Goal: Obtain resource: Download file/media

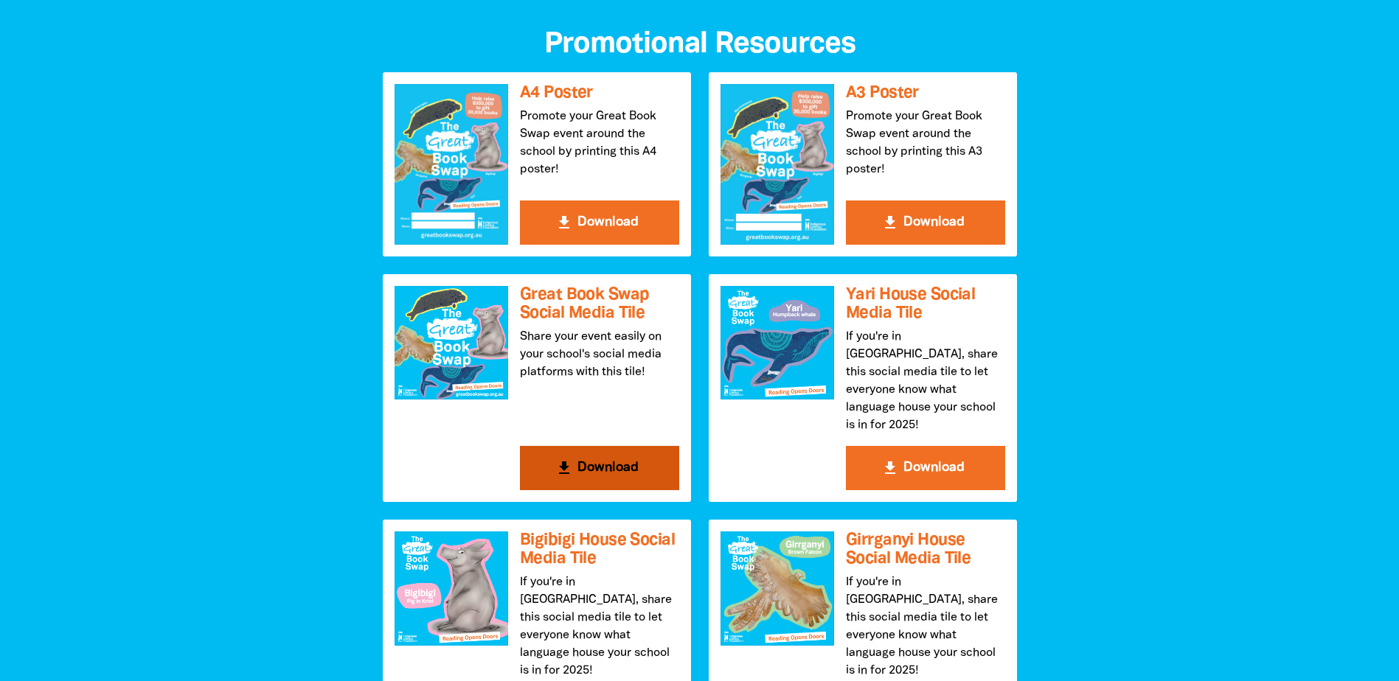
click at [619, 454] on button "get_app Download" at bounding box center [599, 468] width 159 height 44
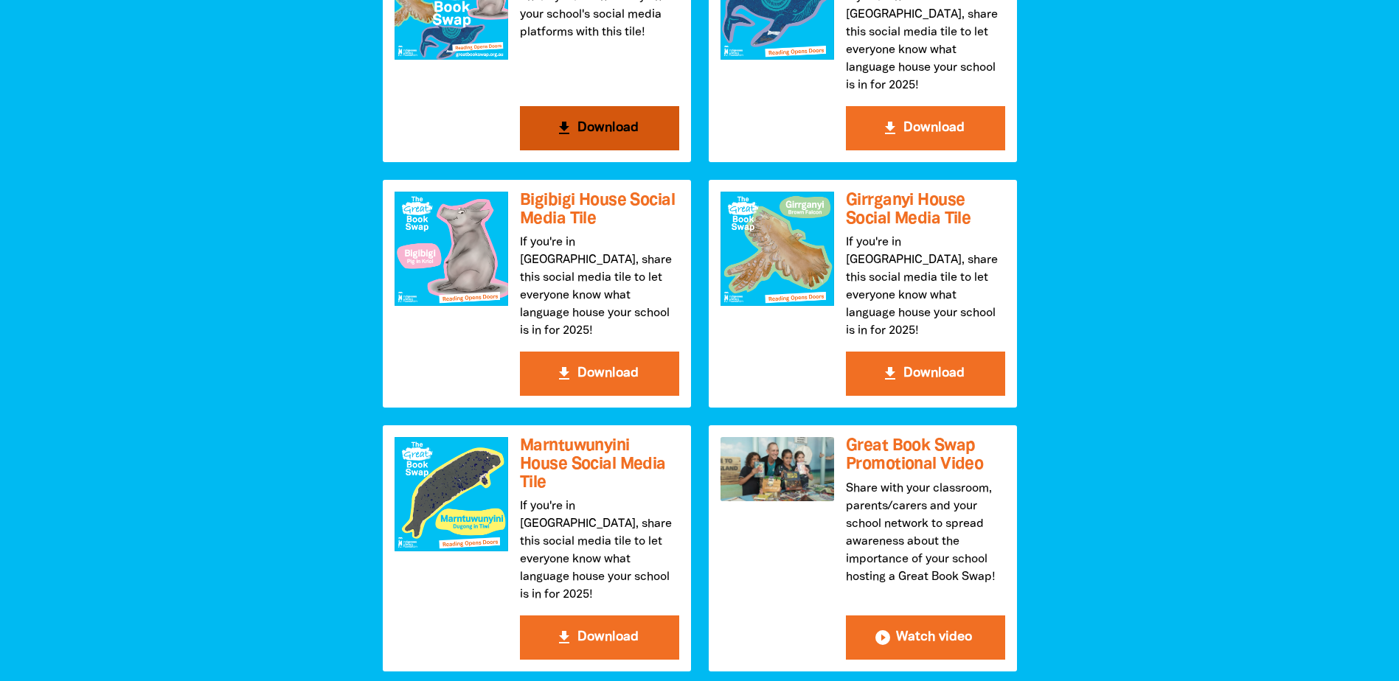
scroll to position [2014, 0]
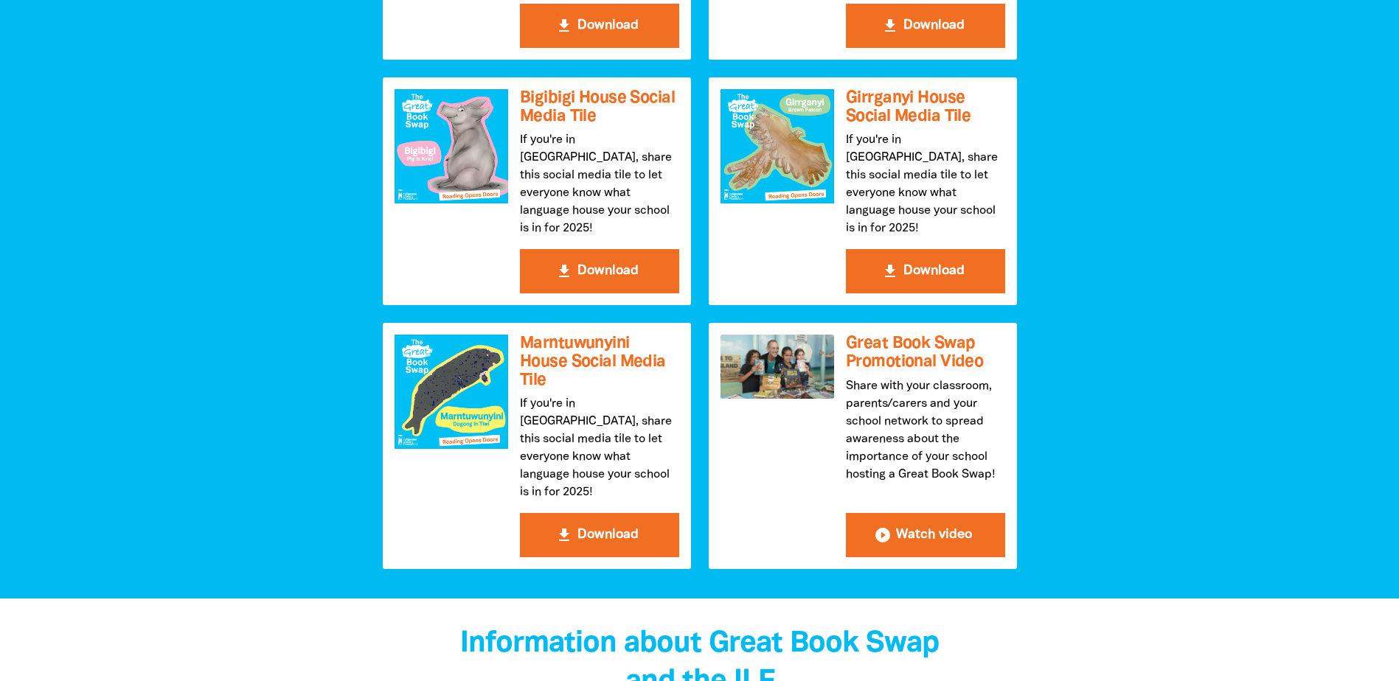
click at [283, 308] on div at bounding box center [699, 78] width 1399 height 1043
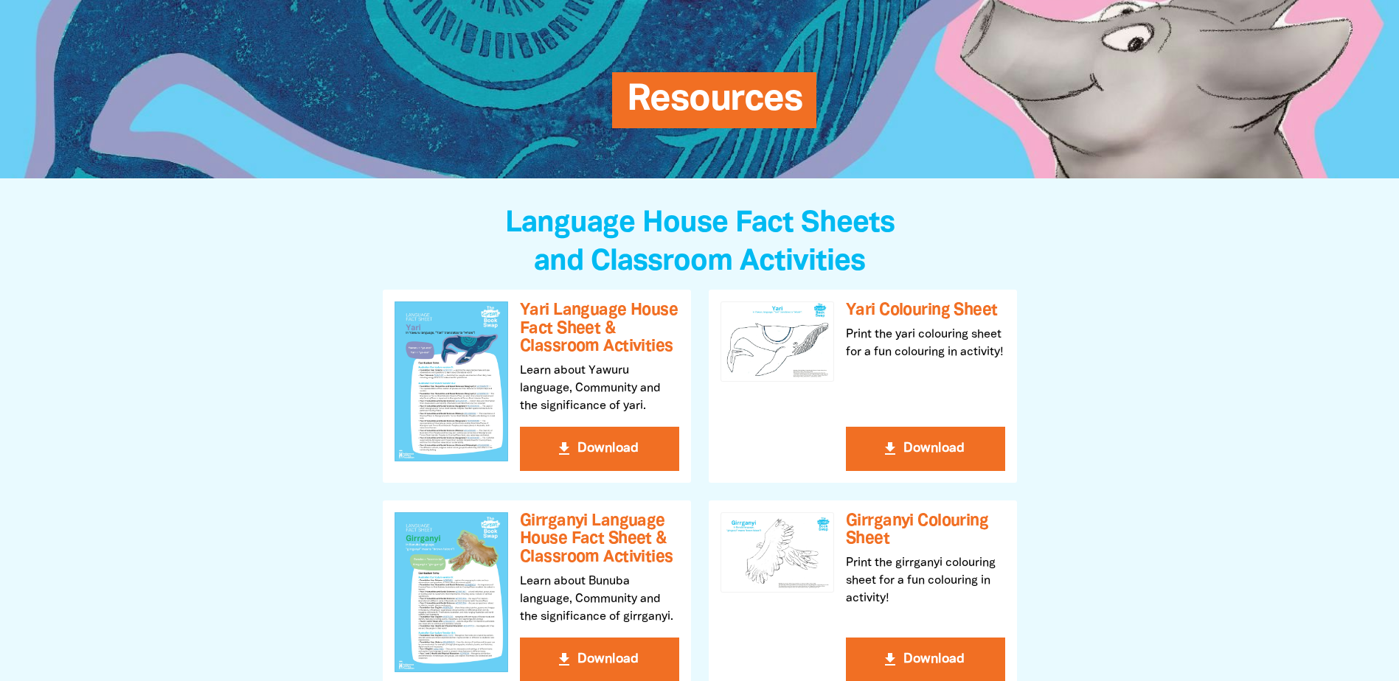
scroll to position [0, 0]
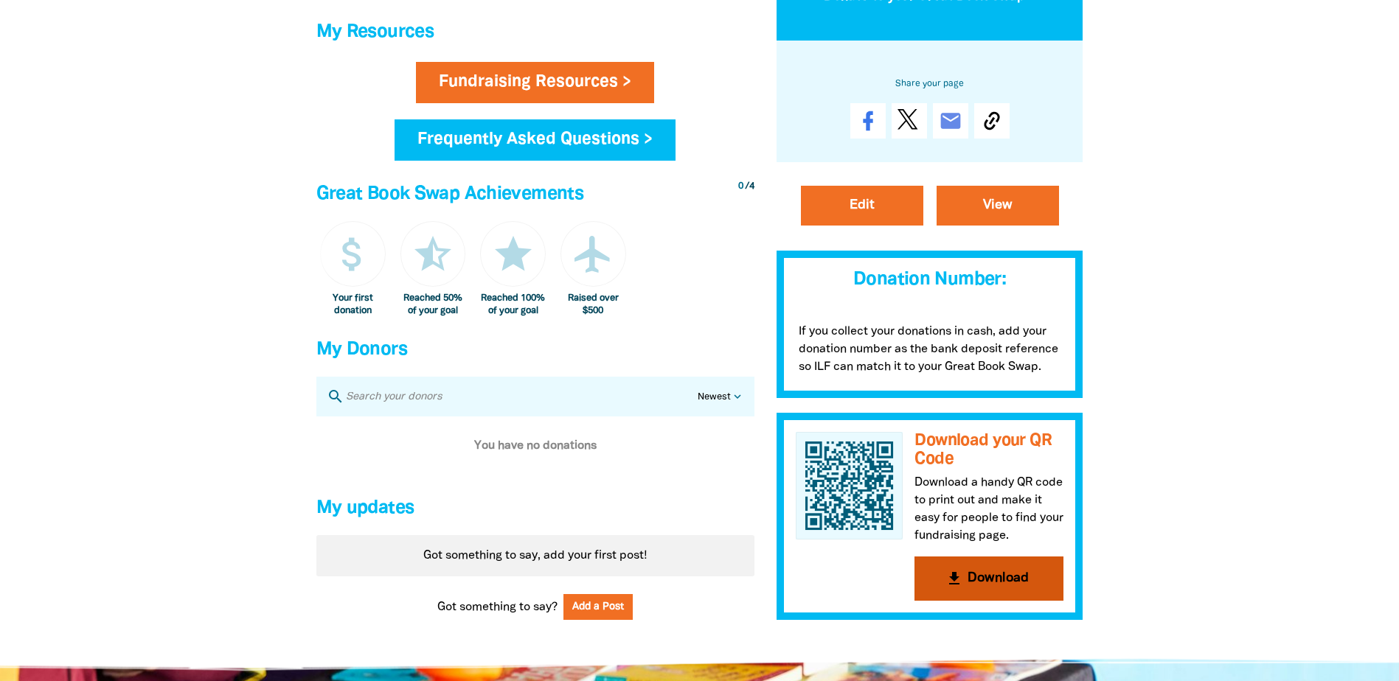
scroll to position [664, 0]
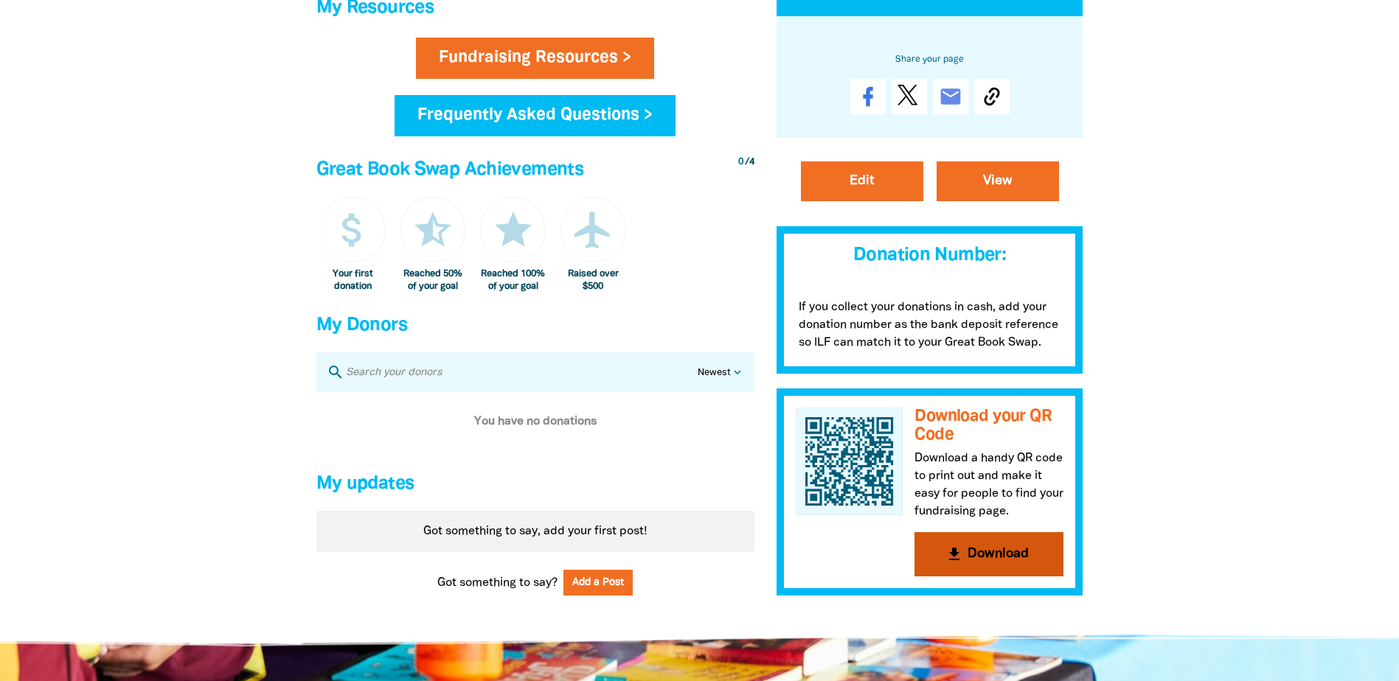
click at [998, 561] on button "get_app Download" at bounding box center [988, 554] width 149 height 44
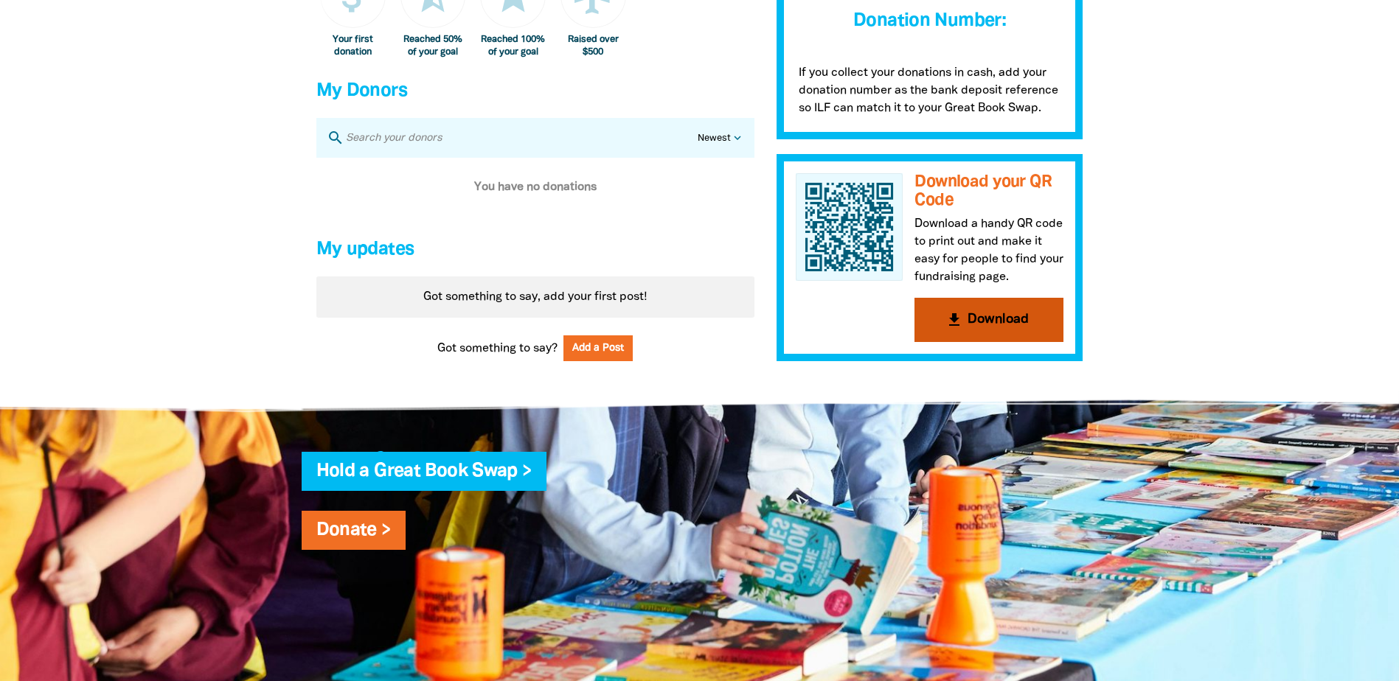
scroll to position [885, 0]
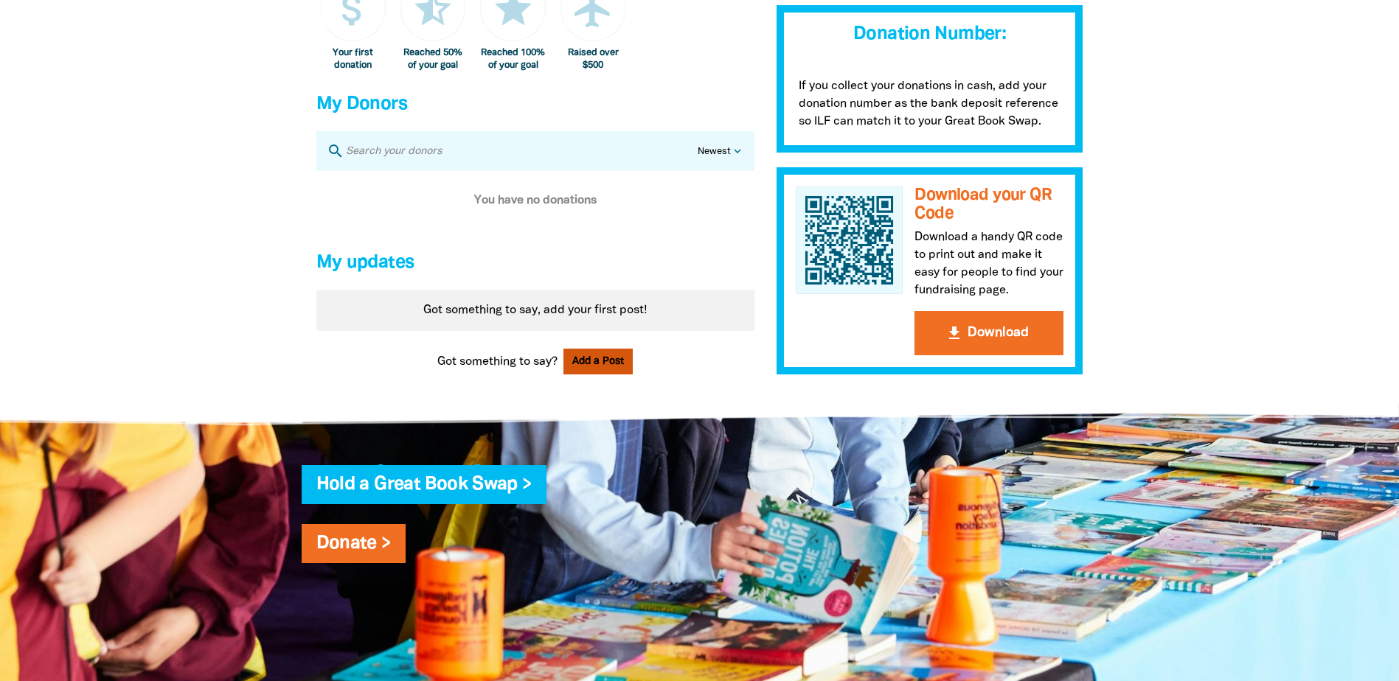
click at [590, 372] on button "Add a Post" at bounding box center [597, 362] width 69 height 26
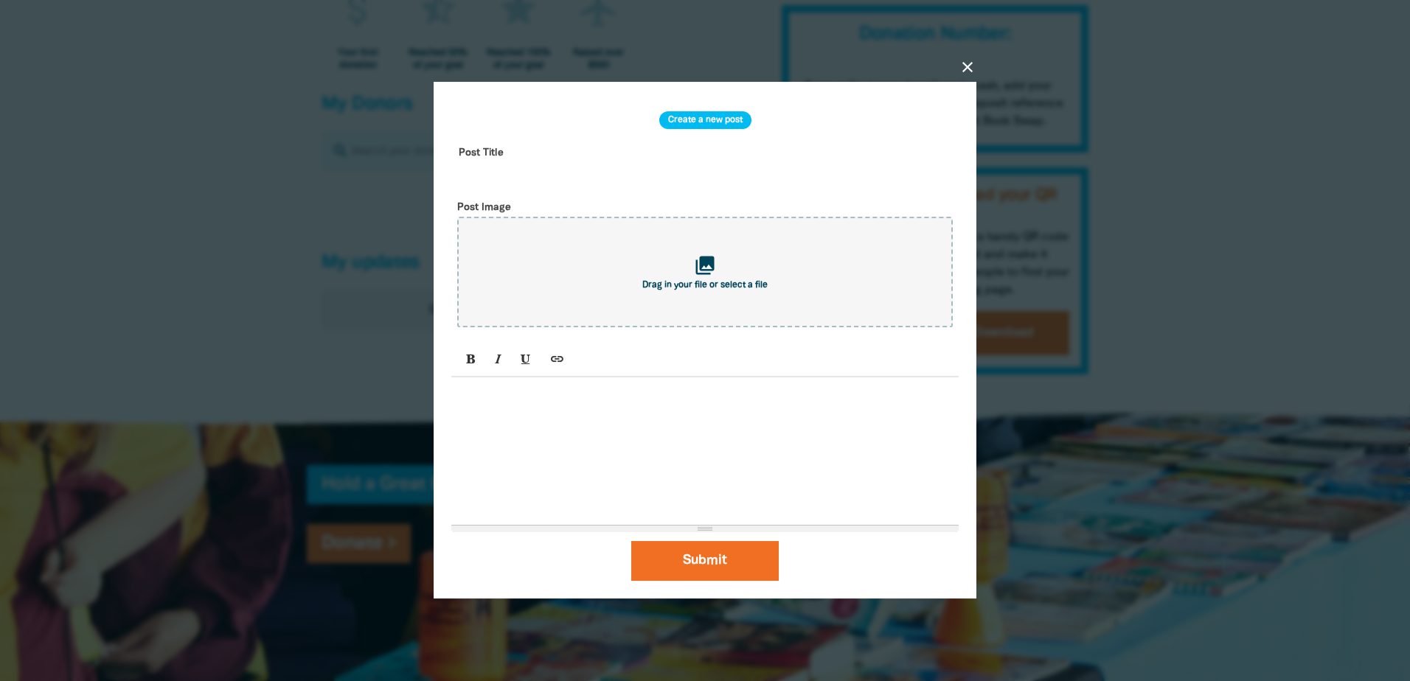
click at [524, 415] on div at bounding box center [704, 451] width 507 height 147
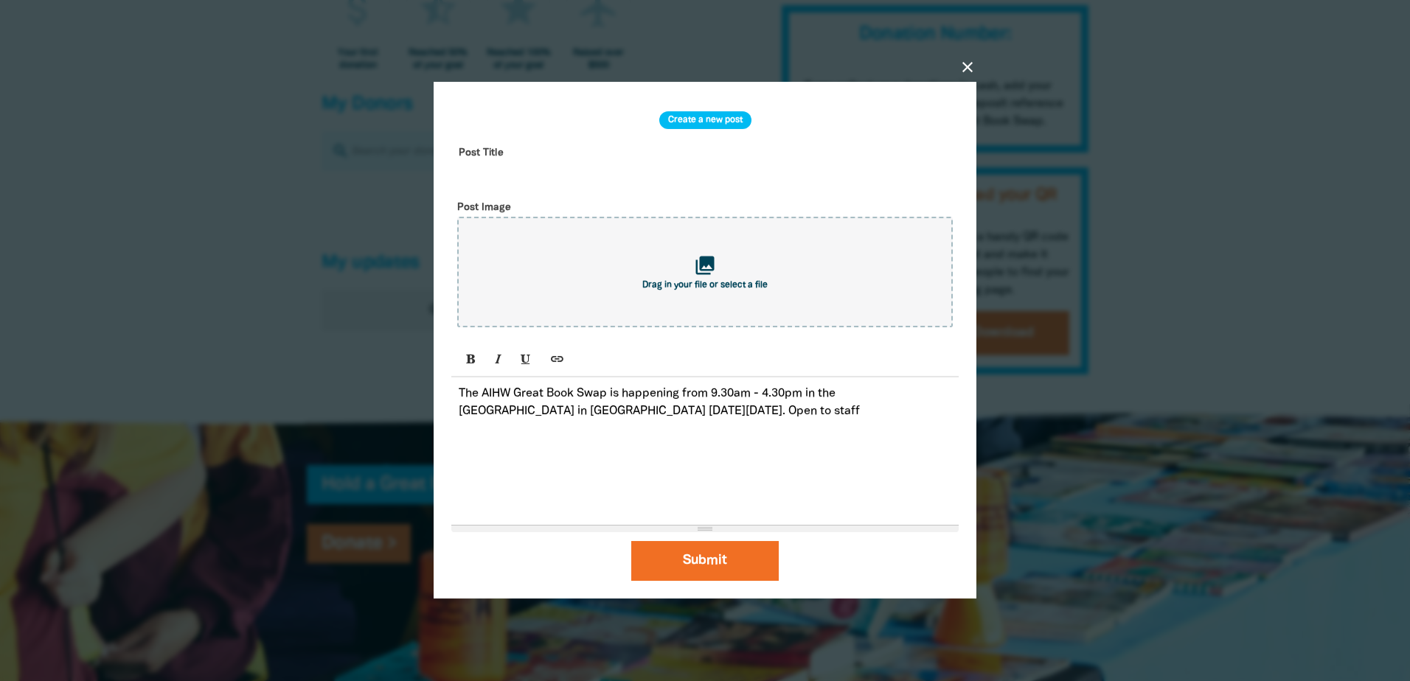
click at [767, 412] on p "The AIHW Great Book Swap is happening from 9.30am - 4.30pm in the Galadany Room…" at bounding box center [705, 402] width 493 height 35
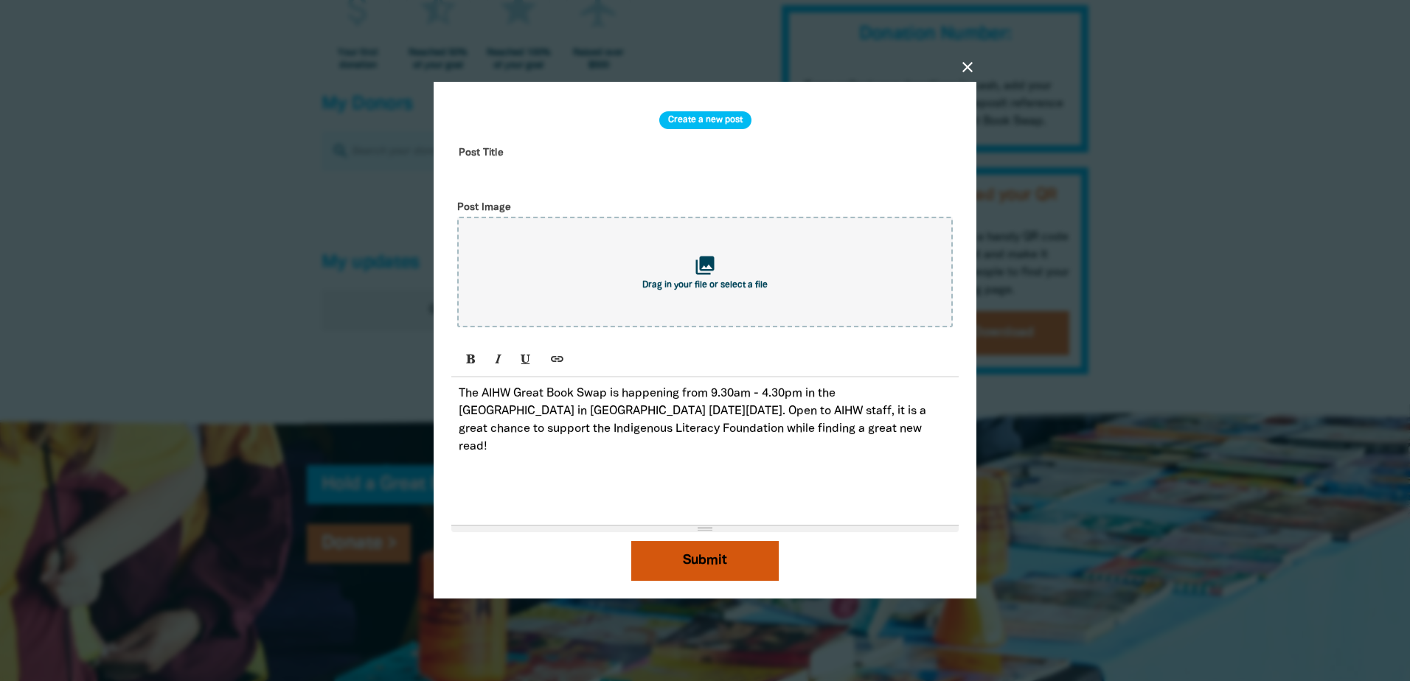
click at [679, 551] on button "Submit" at bounding box center [704, 562] width 147 height 40
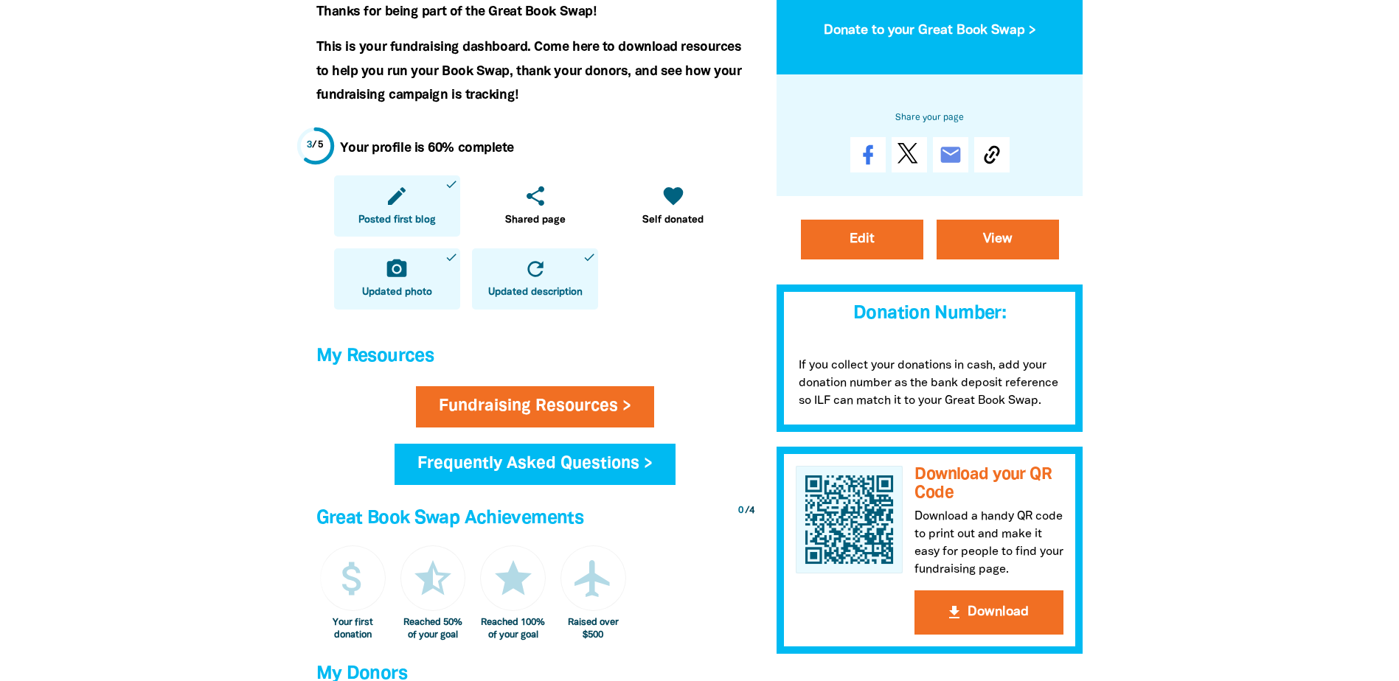
scroll to position [442, 0]
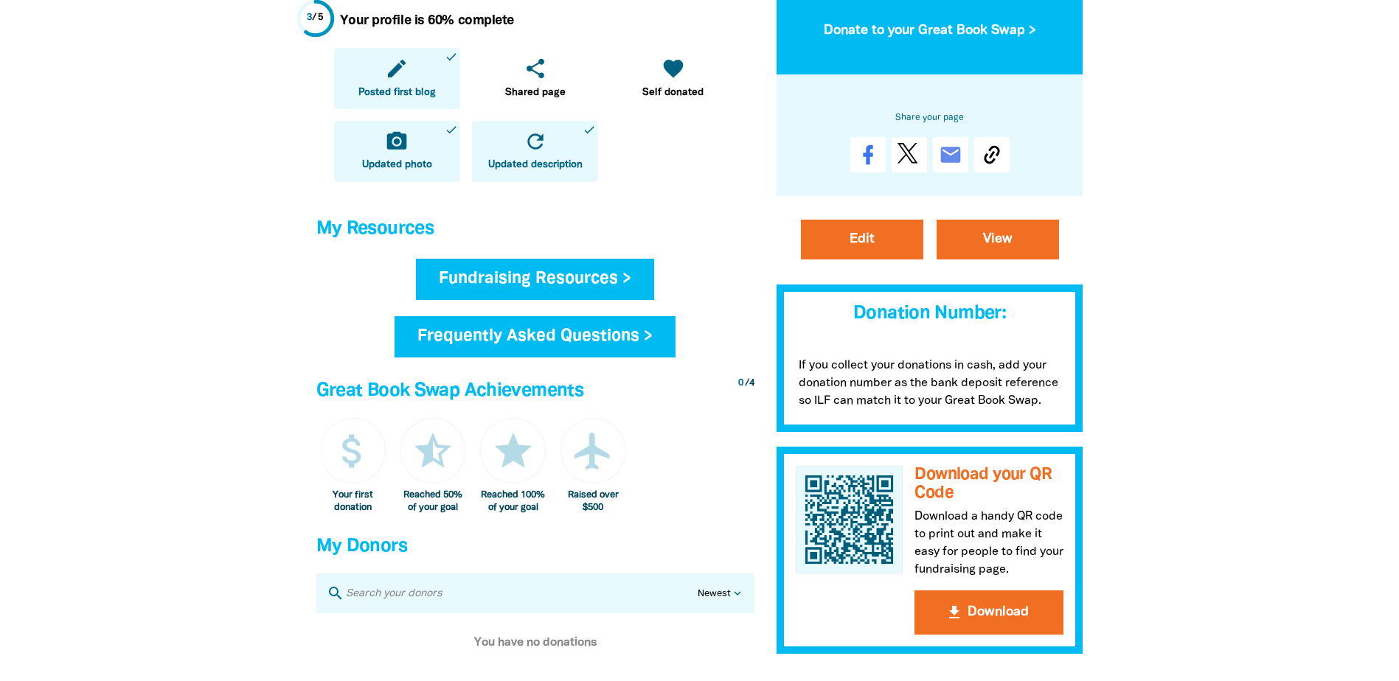
click at [535, 284] on link "Fundraising Resources >" at bounding box center [535, 279] width 238 height 41
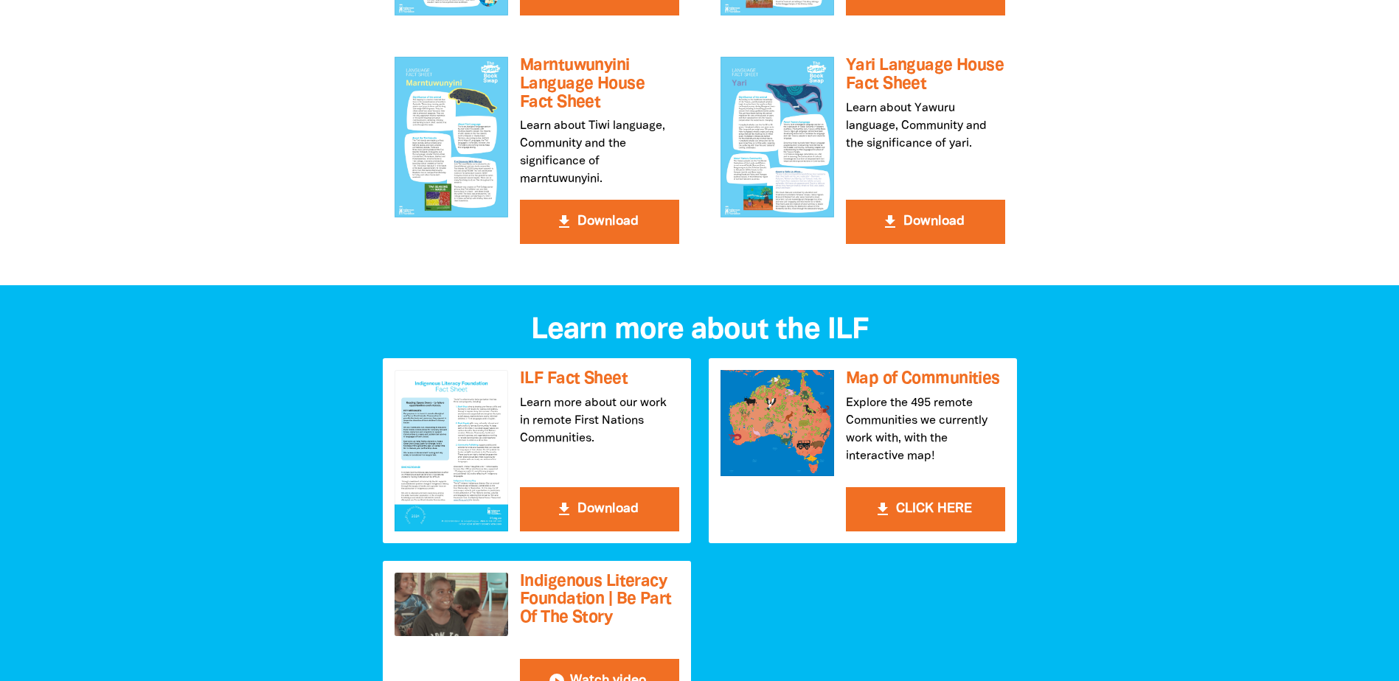
scroll to position [1327, 0]
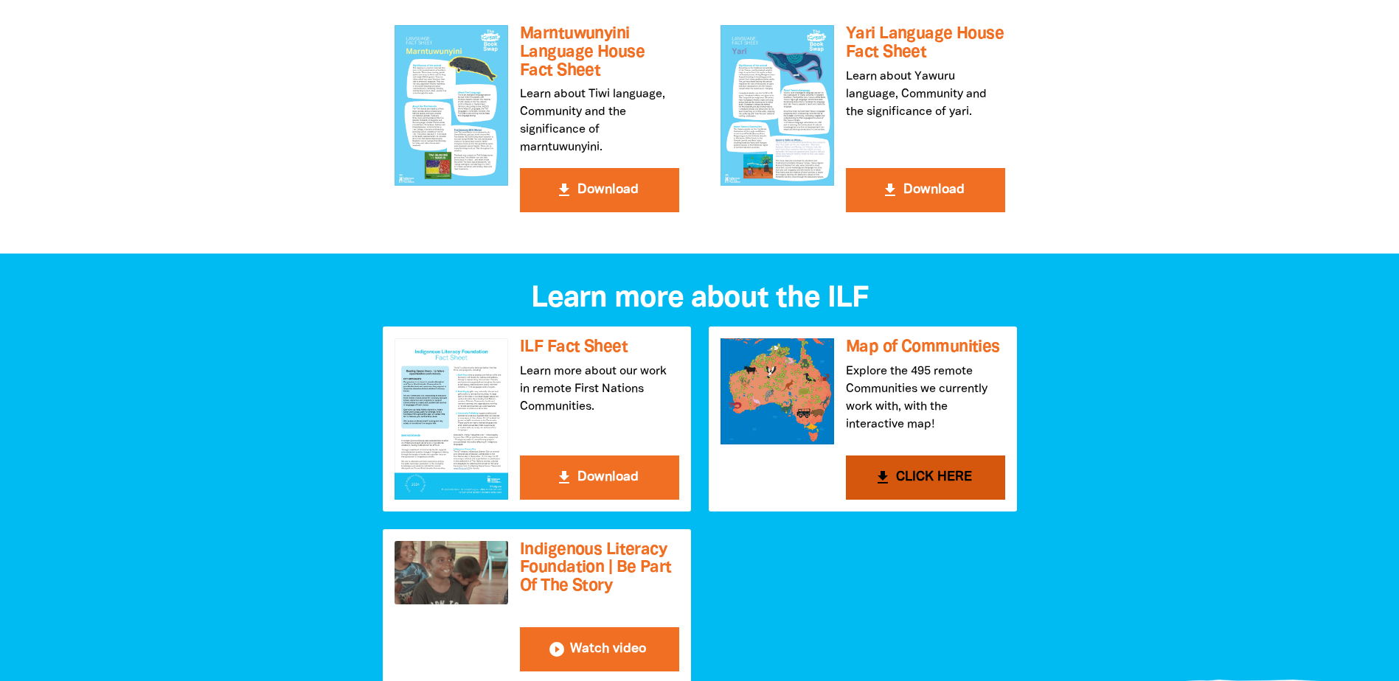
click at [910, 478] on button "get_app CLICK HERE" at bounding box center [925, 478] width 159 height 44
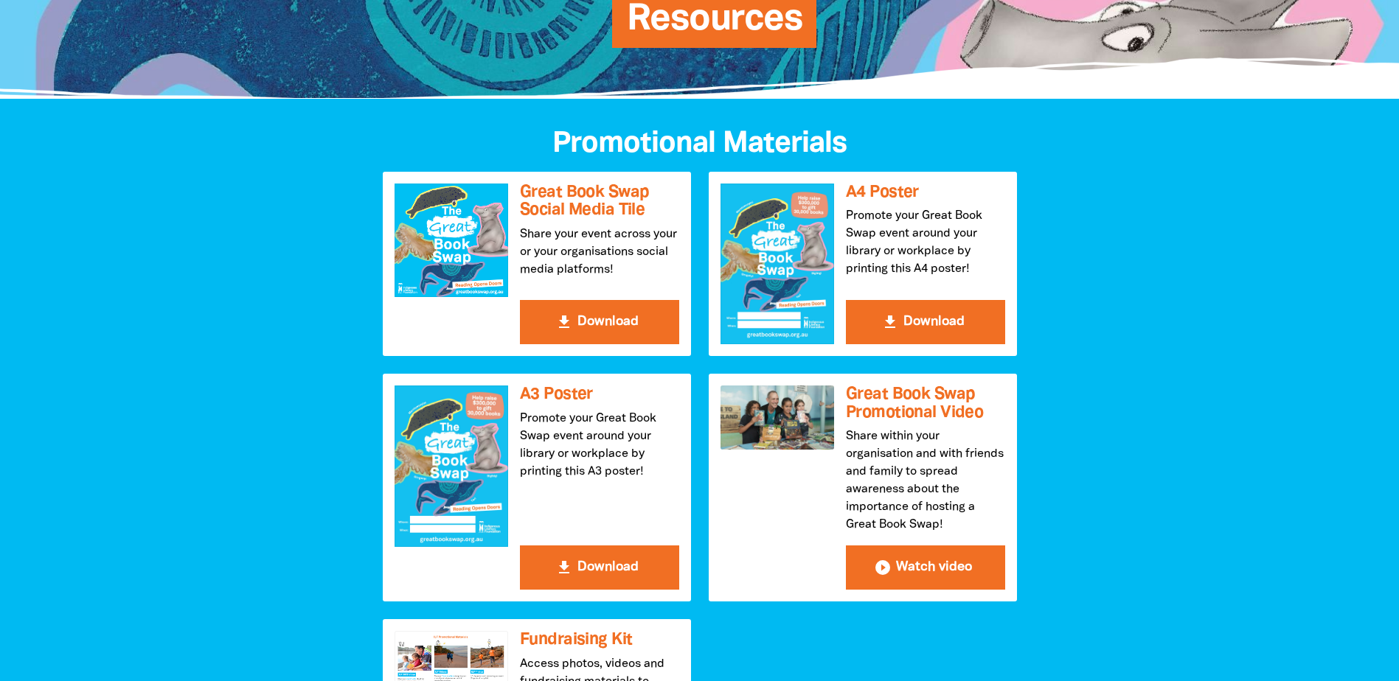
scroll to position [221, 0]
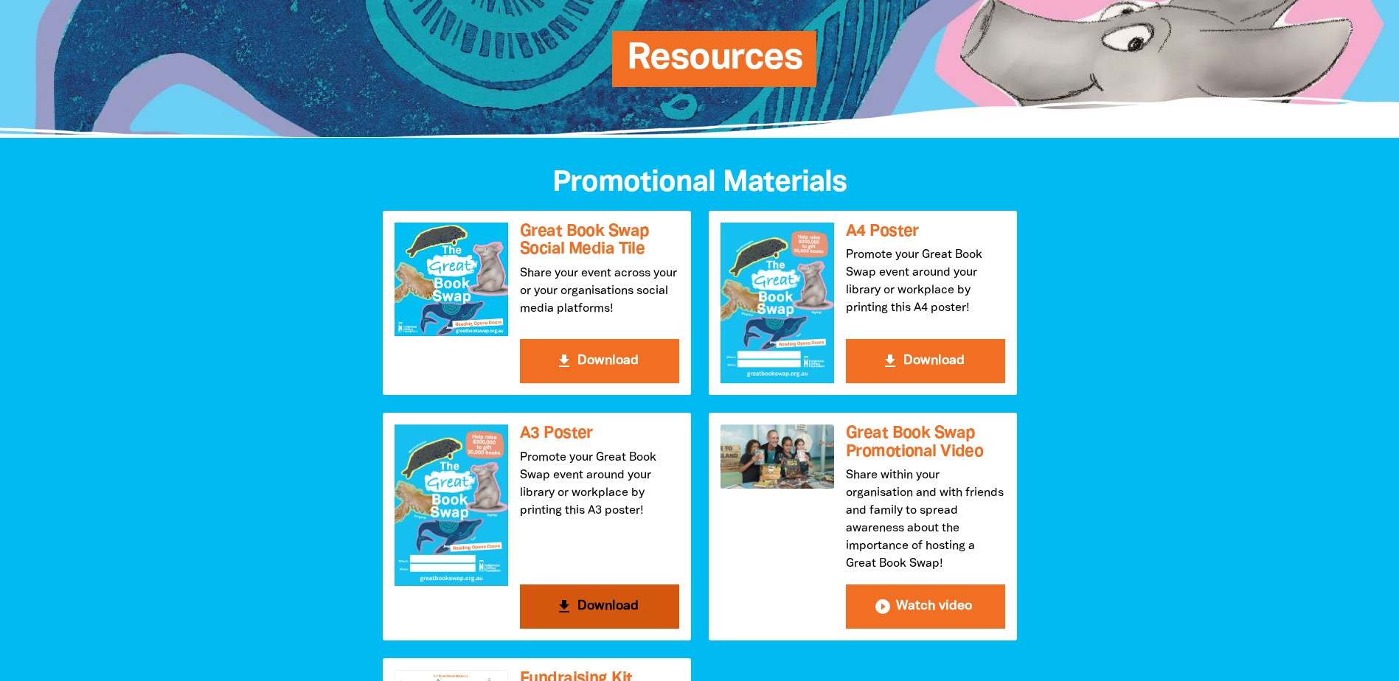
click at [604, 600] on button "get_app Download" at bounding box center [599, 607] width 159 height 44
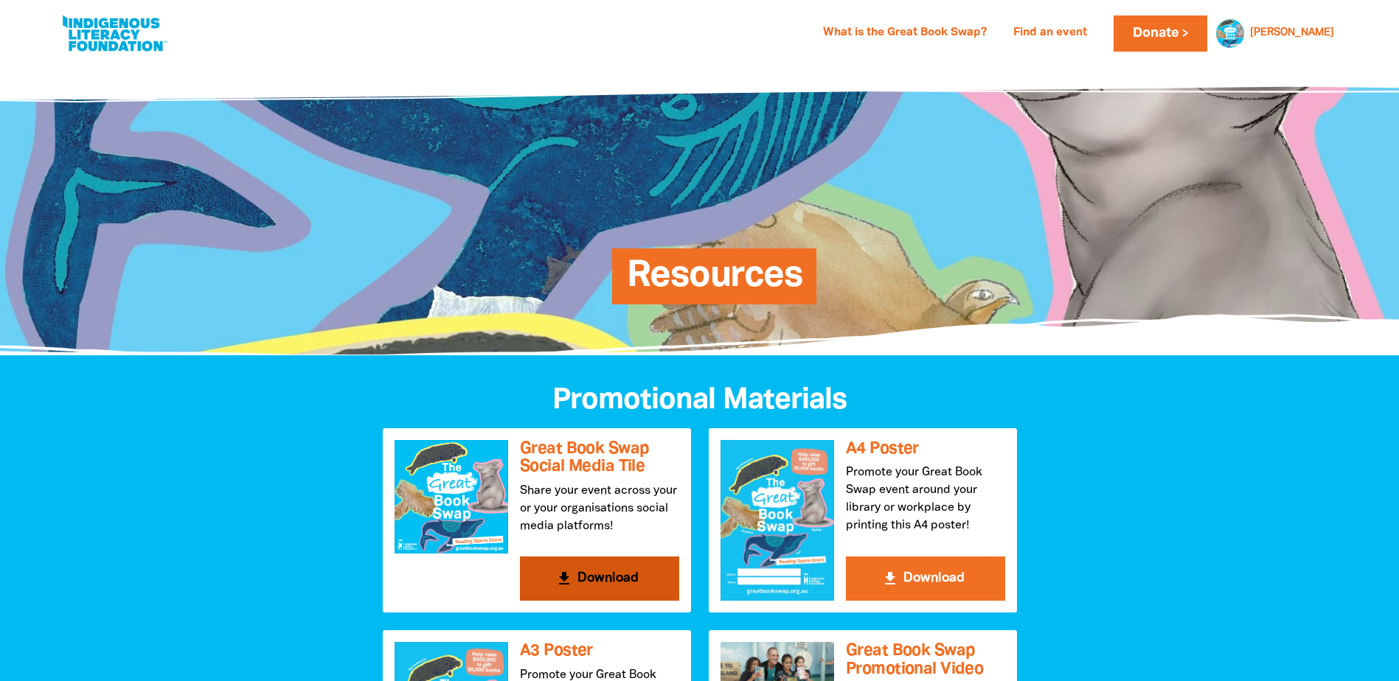
scroll to position [0, 0]
